Goal: Check status: Verify the current state of an ongoing process or item

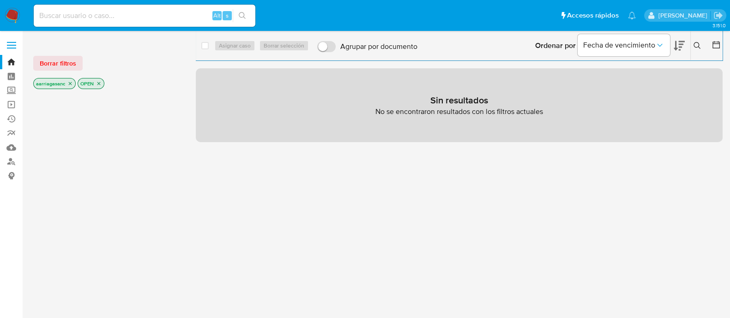
click at [85, 23] on div "Alt s" at bounding box center [145, 16] width 222 height 22
click at [84, 16] on input at bounding box center [145, 16] width 222 height 12
paste input "778954765"
type input "778954765"
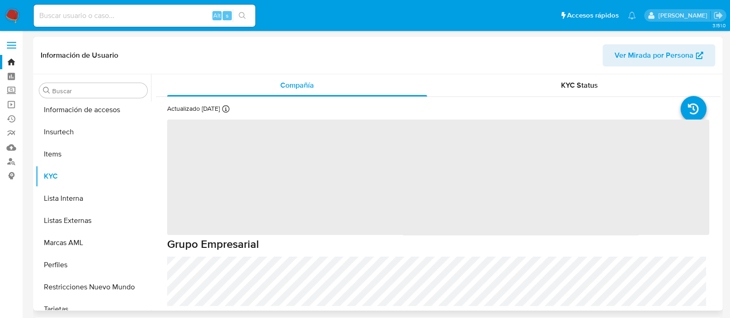
scroll to position [368, 0]
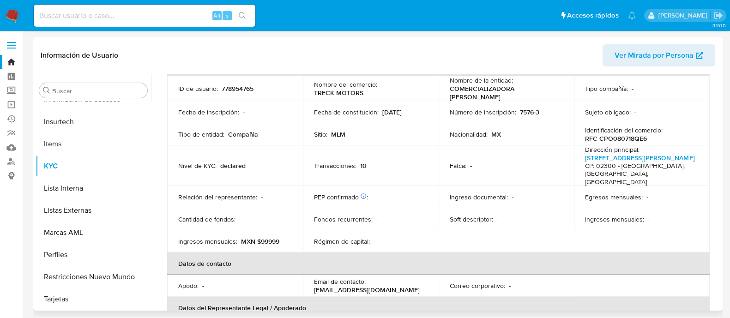
select select "10"
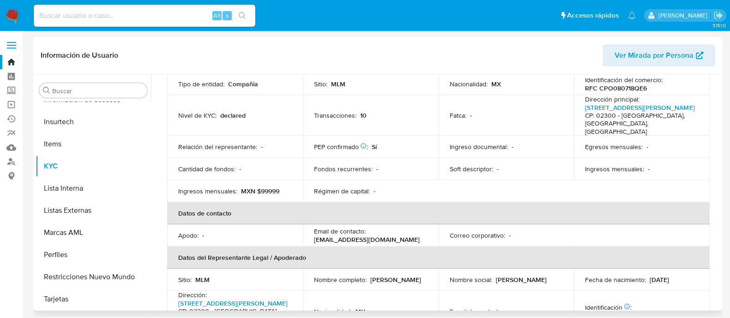
click at [538, 202] on th "Datos de contacto" at bounding box center [438, 213] width 543 height 22
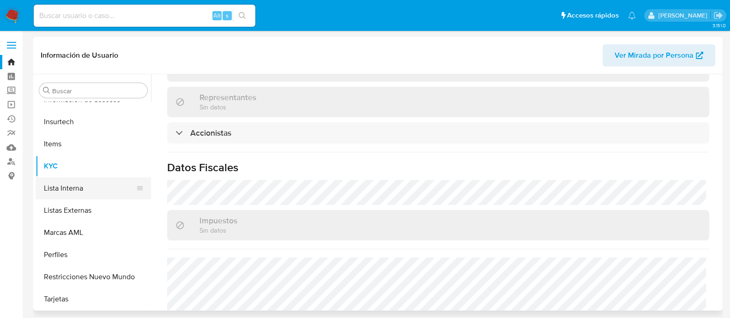
scroll to position [137, 0]
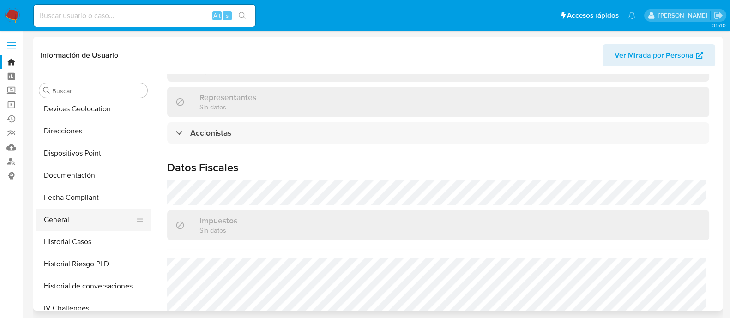
click at [61, 220] on button "General" at bounding box center [90, 220] width 108 height 22
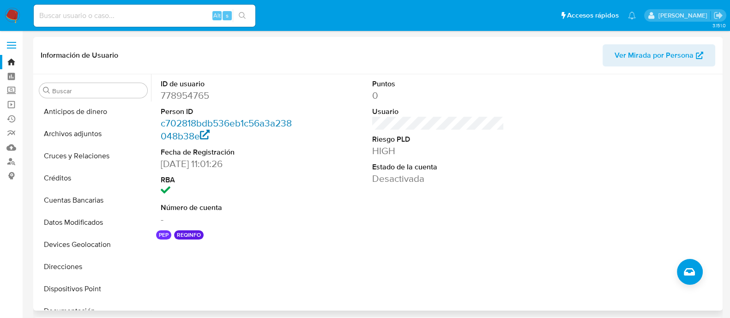
scroll to position [0, 0]
click at [187, 99] on dd "778954765" at bounding box center [227, 95] width 132 height 13
click at [187, 96] on dd "778954765" at bounding box center [227, 95] width 132 height 13
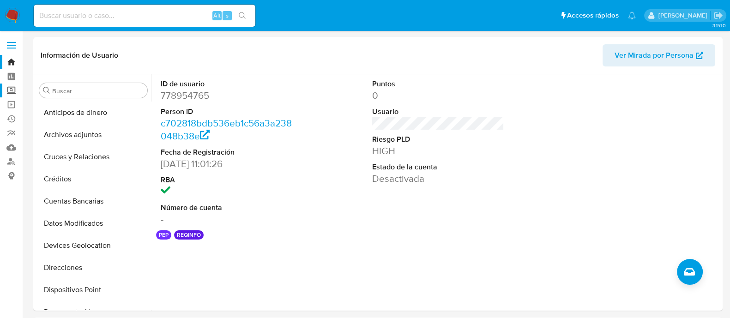
click at [11, 90] on label "Screening" at bounding box center [55, 91] width 110 height 14
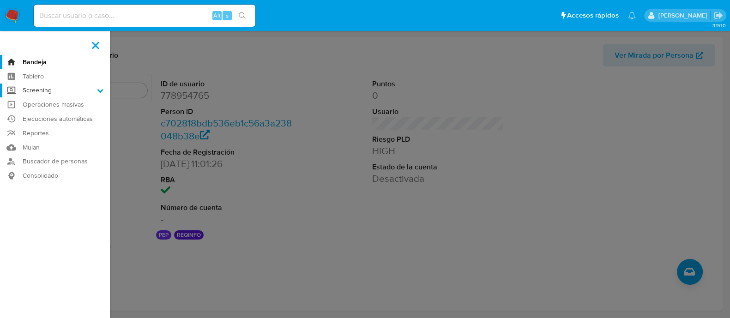
click at [0, 0] on input "Screening" at bounding box center [0, 0] width 0 height 0
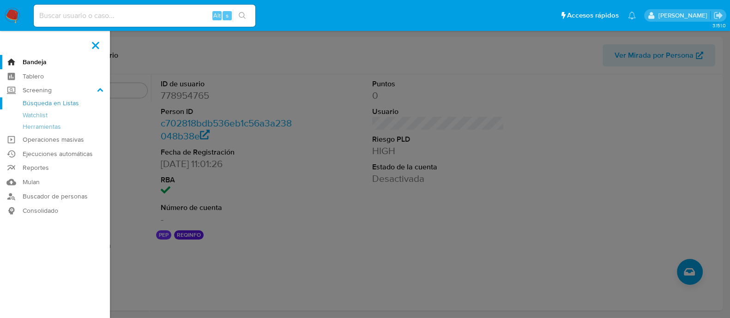
click at [41, 104] on link "Búsqueda en Listas" at bounding box center [55, 103] width 110 height 12
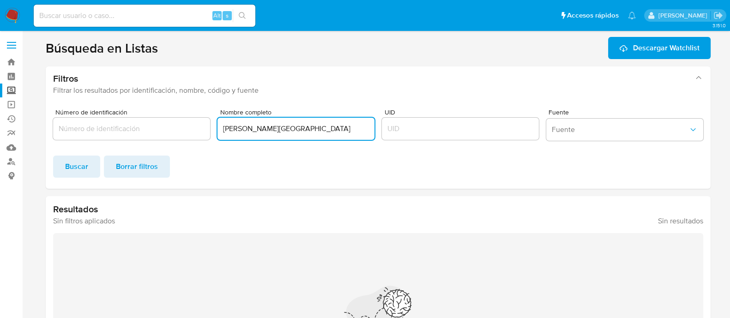
click at [324, 127] on input "ANDREA JUÁREZ ZARAGOZA" at bounding box center [296, 129] width 157 height 12
paste input "JUÁREZ ZARAGOZA"
type input "ANDREA JUÁREZ ZARAGOZA"
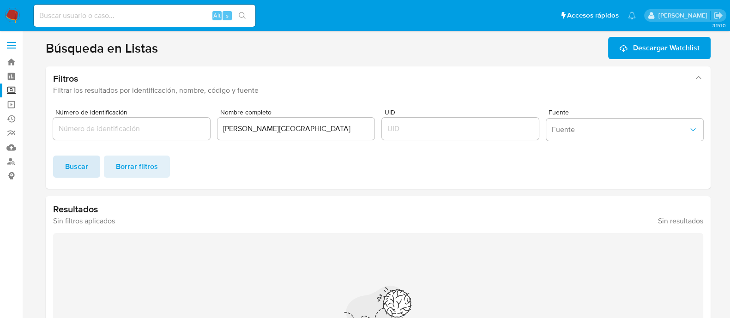
click at [73, 160] on span "Buscar" at bounding box center [76, 167] width 23 height 20
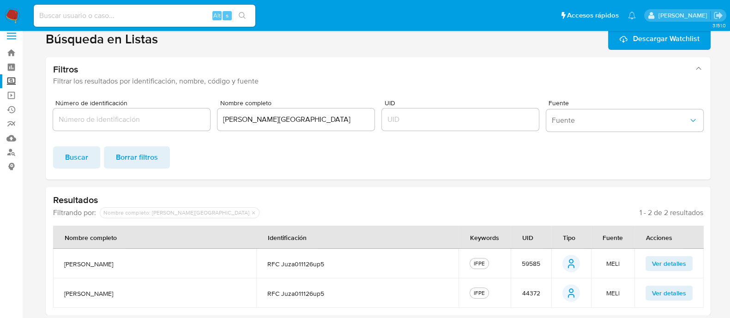
scroll to position [12, 0]
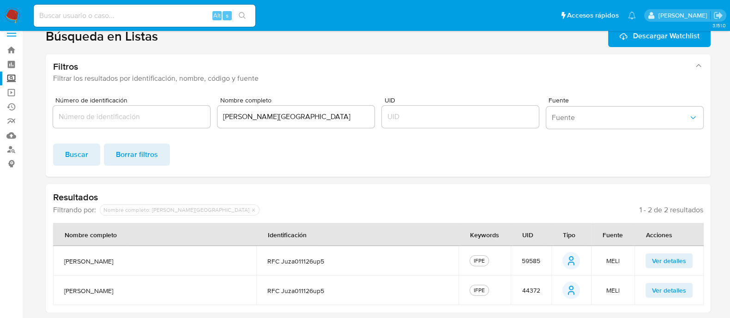
click at [14, 77] on label "Screening" at bounding box center [55, 79] width 110 height 14
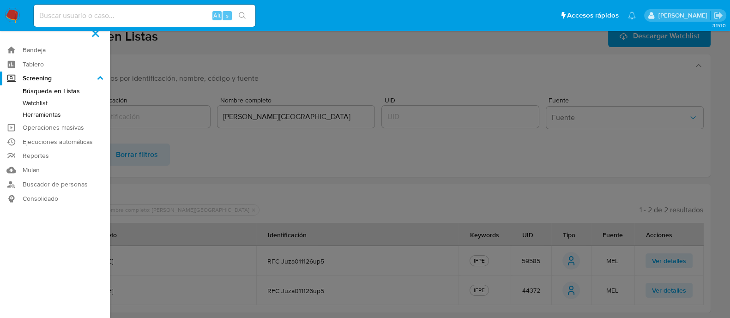
click at [0, 0] on input "Screening" at bounding box center [0, 0] width 0 height 0
click at [61, 109] on link "Herramientas" at bounding box center [55, 115] width 110 height 12
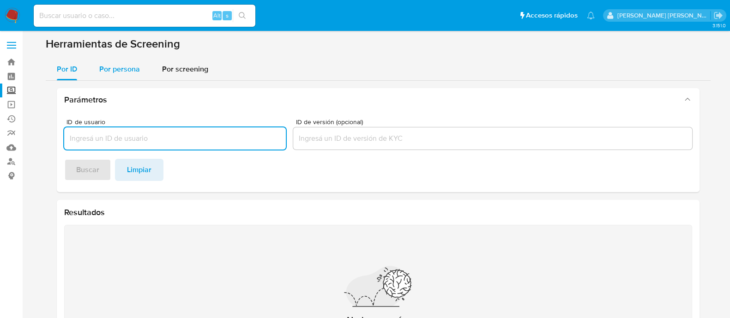
click at [125, 72] on span "Por persona" at bounding box center [119, 69] width 41 height 11
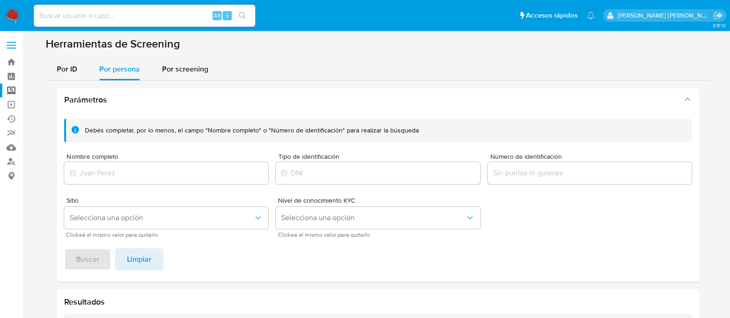
click at [116, 181] on div at bounding box center [166, 173] width 205 height 22
click at [173, 176] on input "Nombre completo" at bounding box center [166, 173] width 205 height 12
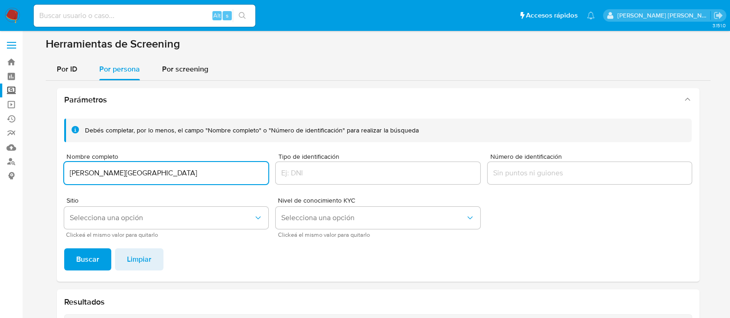
click at [69, 170] on input "JUÁREZ ZARAGOZA" at bounding box center [166, 173] width 205 height 12
paste input "ANDREA"
type input "ANDREA JUÁREZ ZARAGOZA"
click at [142, 223] on button "Selecciona una opción" at bounding box center [166, 218] width 205 height 22
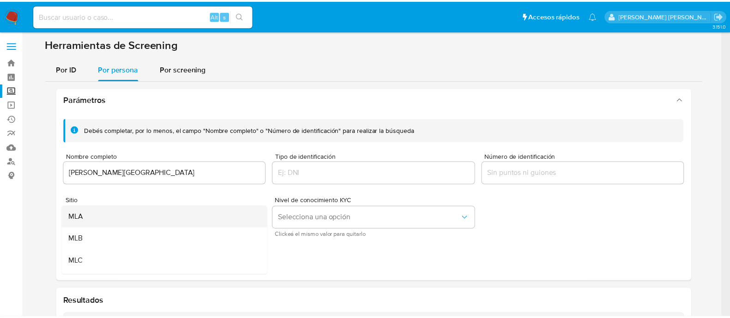
scroll to position [57, 0]
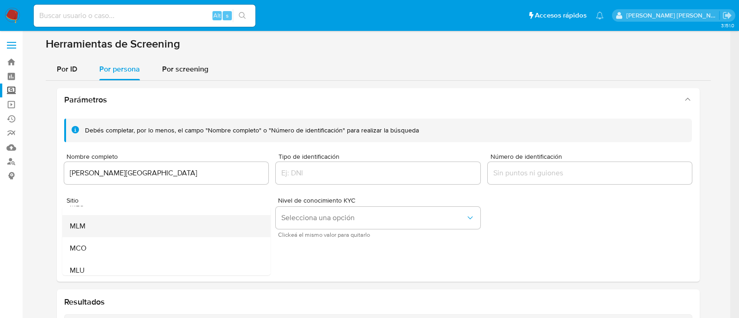
click at [141, 223] on div "MLM" at bounding box center [163, 226] width 188 height 22
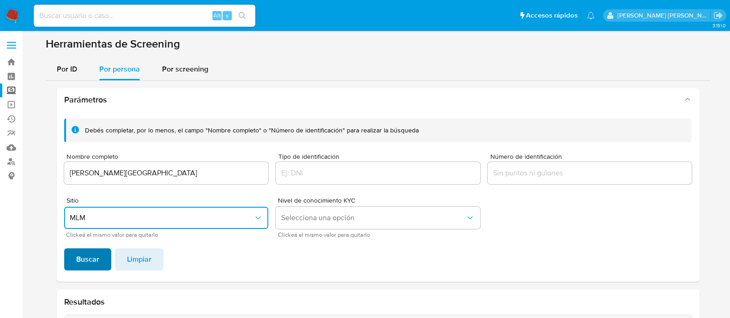
click at [92, 253] on span "Buscar" at bounding box center [87, 259] width 23 height 20
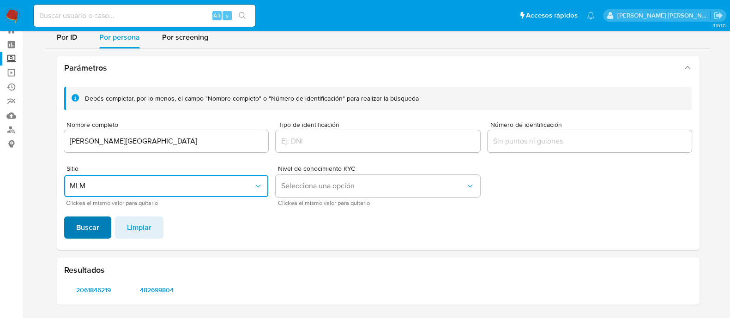
scroll to position [31, 0]
click at [92, 291] on span "2061846219" at bounding box center [94, 290] width 47 height 13
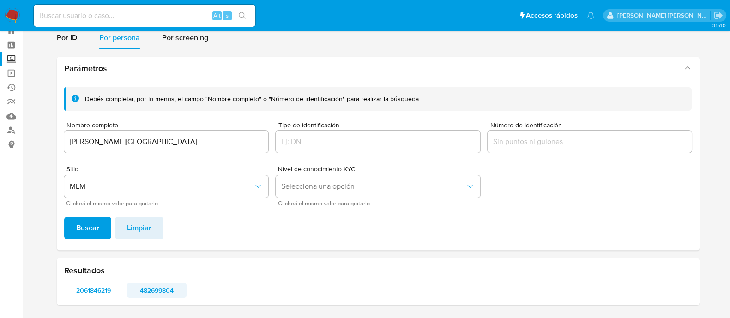
click at [160, 290] on span "482699804" at bounding box center [156, 290] width 47 height 13
click at [13, 9] on img at bounding box center [13, 16] width 16 height 16
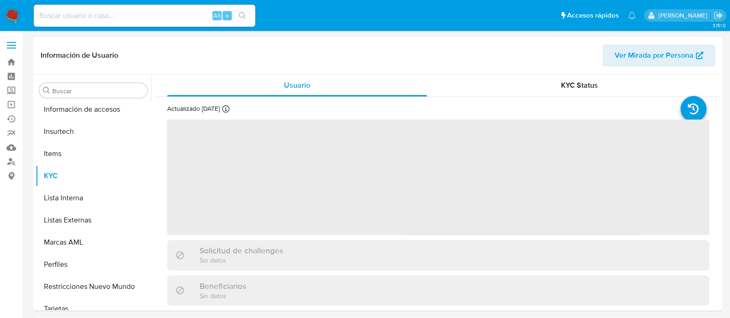
scroll to position [368, 0]
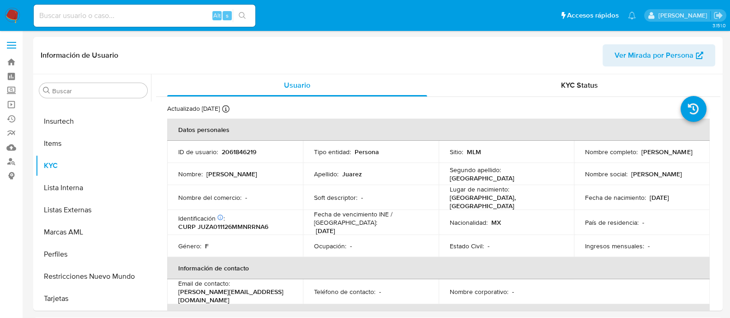
select select "10"
click at [389, 242] on div "Ocupación : -" at bounding box center [371, 246] width 114 height 8
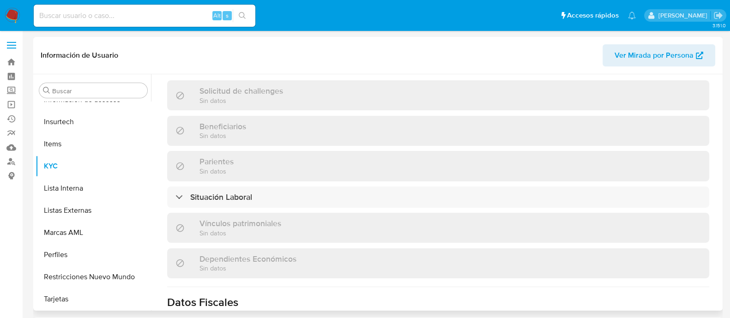
scroll to position [520, 0]
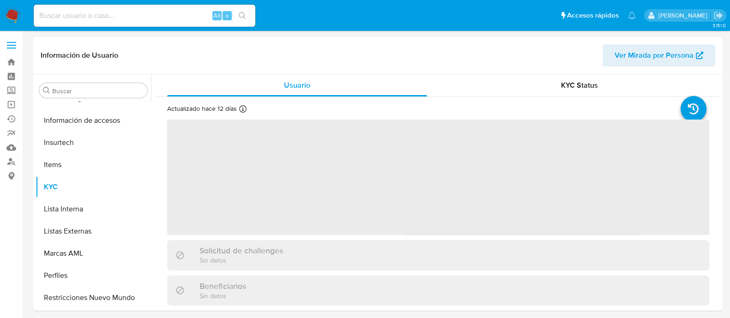
scroll to position [368, 0]
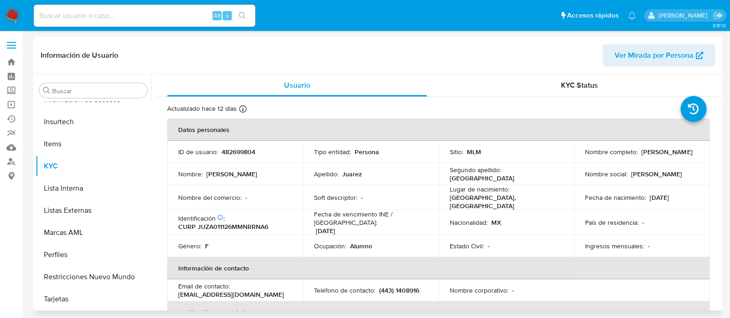
click at [523, 161] on td "Sitio : MLM" at bounding box center [507, 152] width 136 height 22
select select "10"
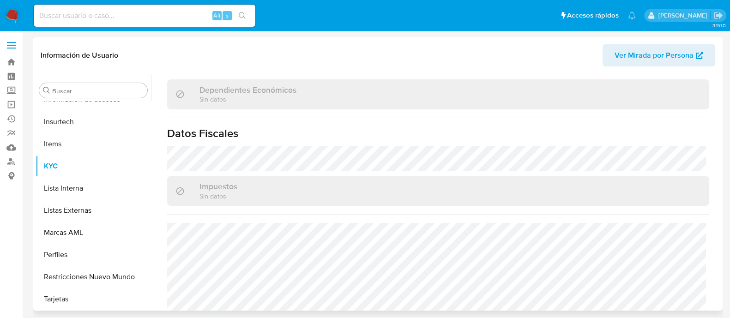
scroll to position [580, 0]
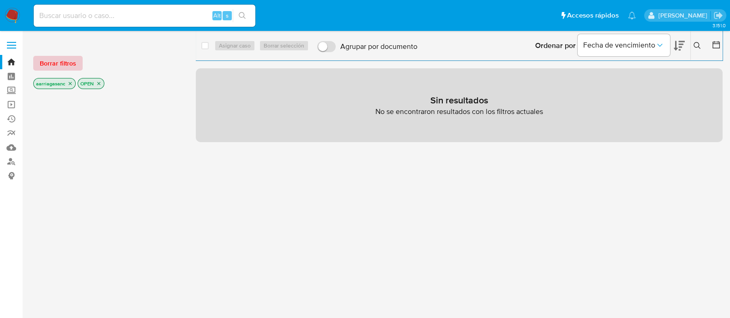
click at [65, 58] on span "Borrar filtros" at bounding box center [58, 63] width 36 height 13
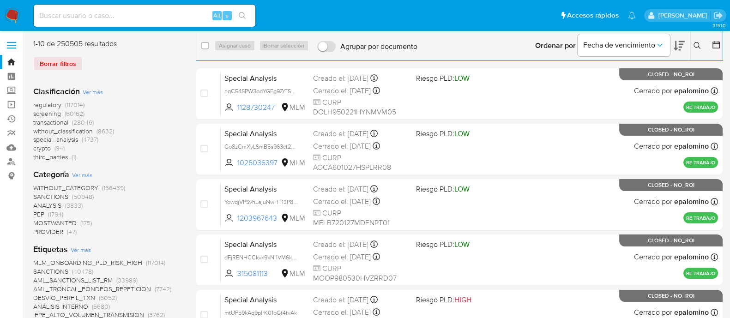
click at [59, 196] on span "SANCTIONS" at bounding box center [50, 196] width 35 height 9
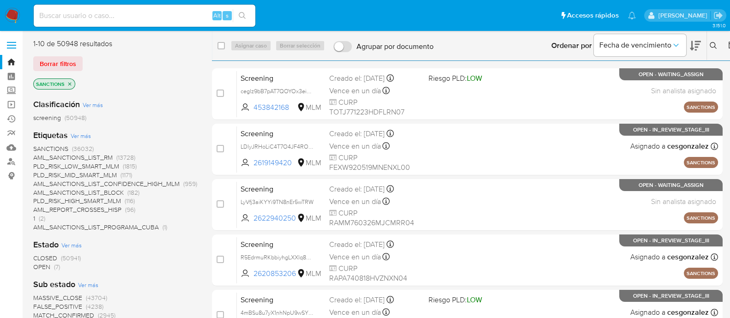
click at [35, 267] on span "OPEN" at bounding box center [41, 266] width 17 height 9
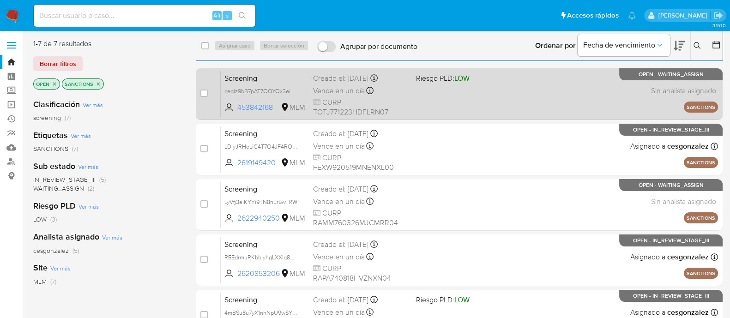
click at [506, 103] on div "Screening ceglz9bB7pAT7QOYOx3eia2z 453842168 MLM Riesgo PLD: LOW Creado el: 09/…" at bounding box center [469, 94] width 497 height 47
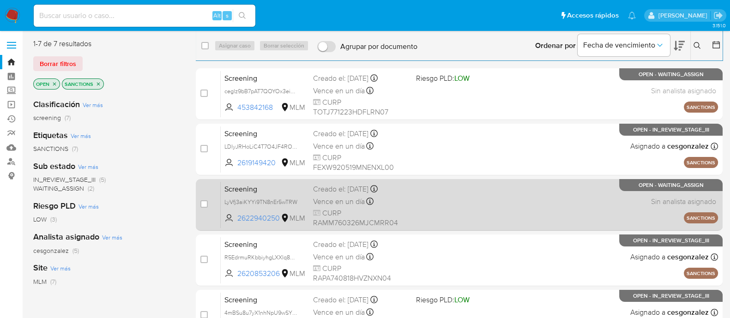
click at [450, 207] on div "Screening LyVfj3aiKYYi9TN8nEr5wTRW 2622940250 MLM Creado el: 11/08/2025 Creado …" at bounding box center [469, 204] width 497 height 47
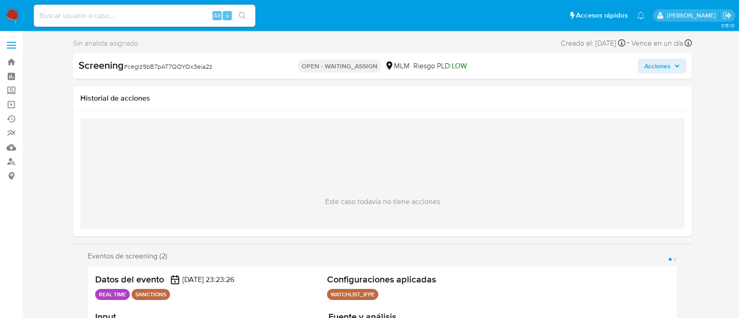
select select "10"
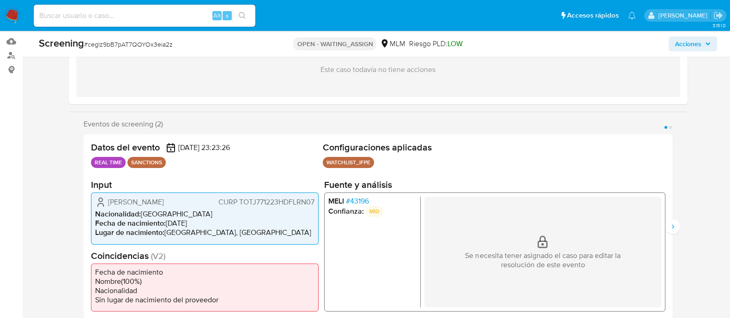
scroll to position [115, 0]
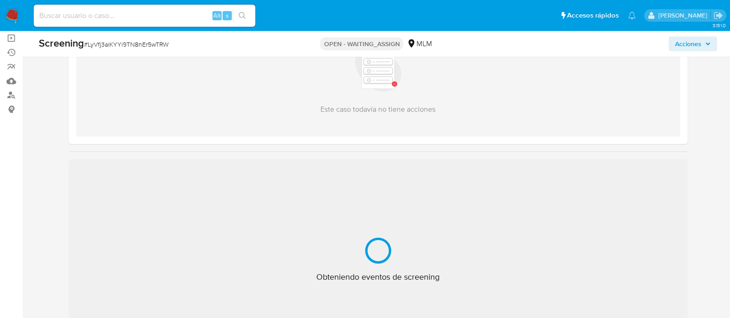
scroll to position [115, 0]
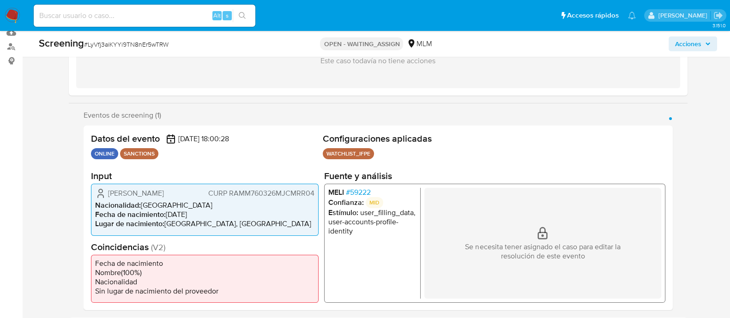
select select "10"
